Goal: Check status: Check status

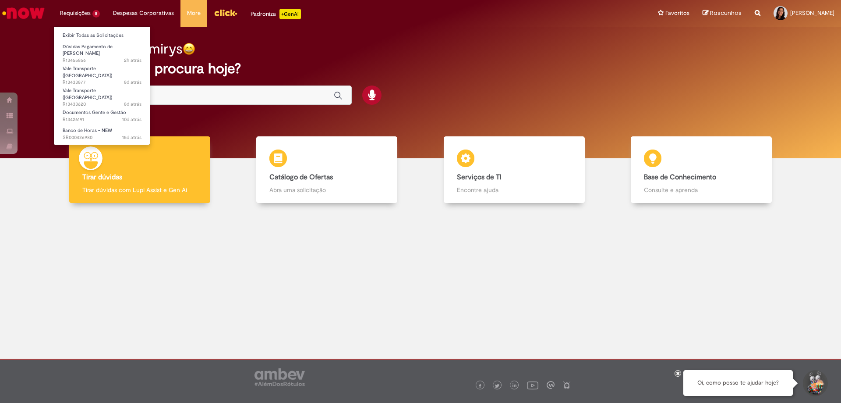
click at [78, 11] on li "Requisições 5 Exibir Todas as Solicitações Dúvidas Pagamento de Salário 2h atrá…" at bounding box center [79, 13] width 53 height 26
click at [81, 57] on span "2h atrás 2 horas atrás R13455856" at bounding box center [102, 60] width 79 height 7
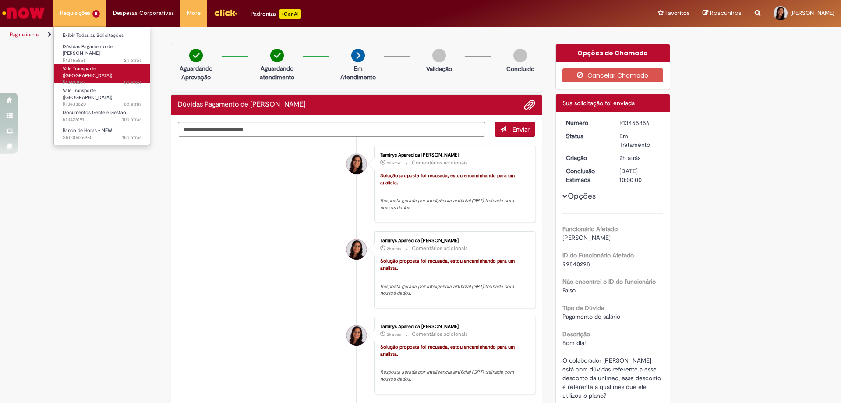
click at [100, 79] on span "8d atrás 8 dias atrás R13433877" at bounding box center [102, 82] width 79 height 7
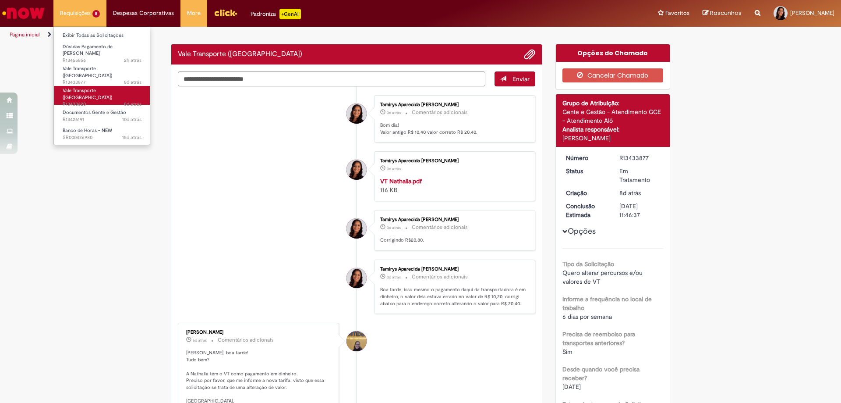
click at [94, 87] on span "Vale Transporte ([GEOGRAPHIC_DATA])" at bounding box center [88, 94] width 50 height 14
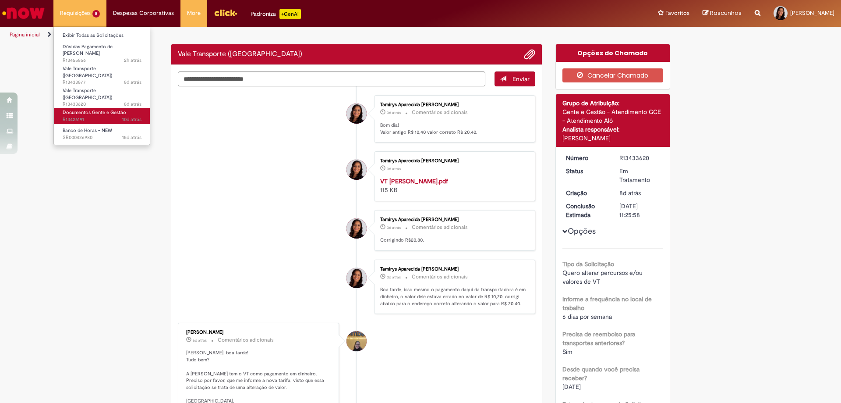
click at [113, 109] on span "Documentos Gente e Gestão" at bounding box center [95, 112] width 64 height 7
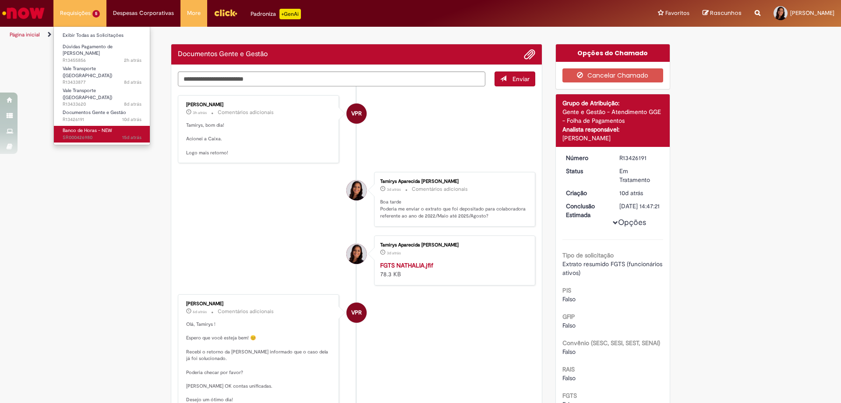
click at [103, 134] on span "15d atrás 15 dias atrás SR000426980" at bounding box center [102, 137] width 79 height 7
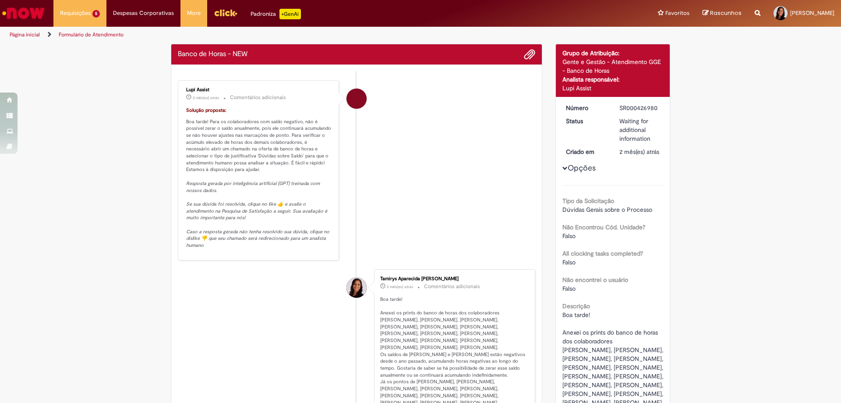
click at [30, 14] on img "Ir para a Homepage" at bounding box center [23, 13] width 45 height 18
